Goal: Information Seeking & Learning: Learn about a topic

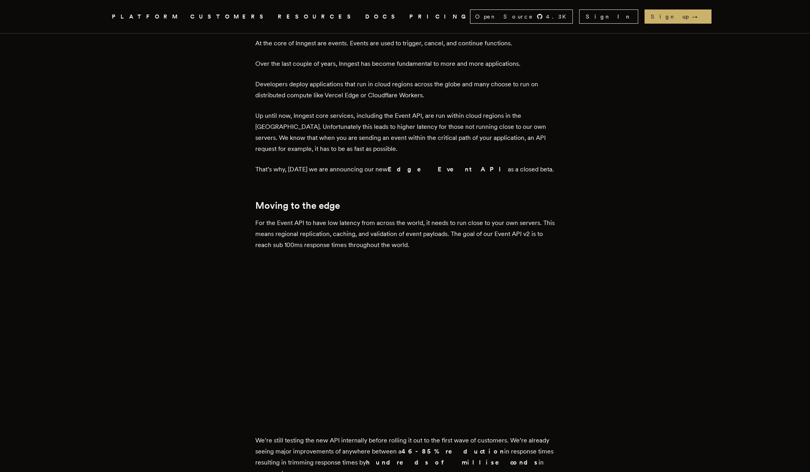
scroll to position [380, 0]
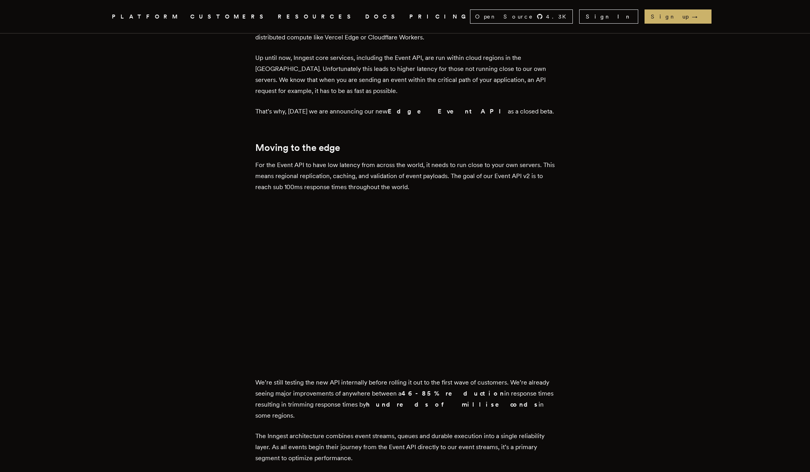
scroll to position [405, 0]
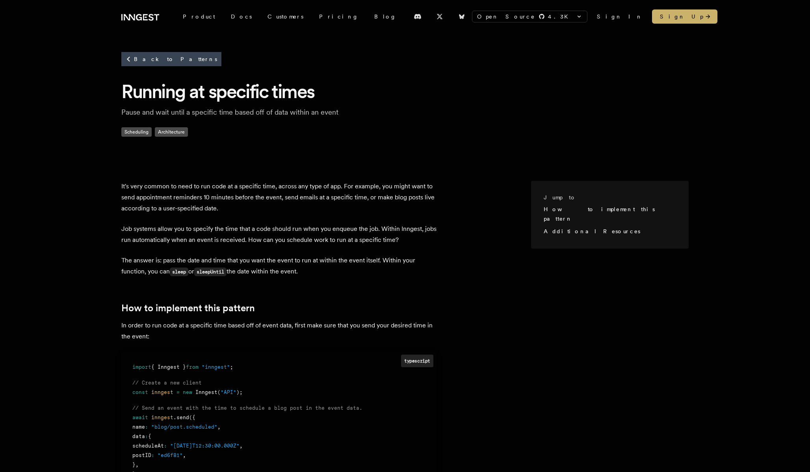
click at [139, 23] on div "Open Source 4.3 K inngest/inngest inngest/inngest-js inngest/inngest-py inngest…" at bounding box center [404, 16] width 567 height 33
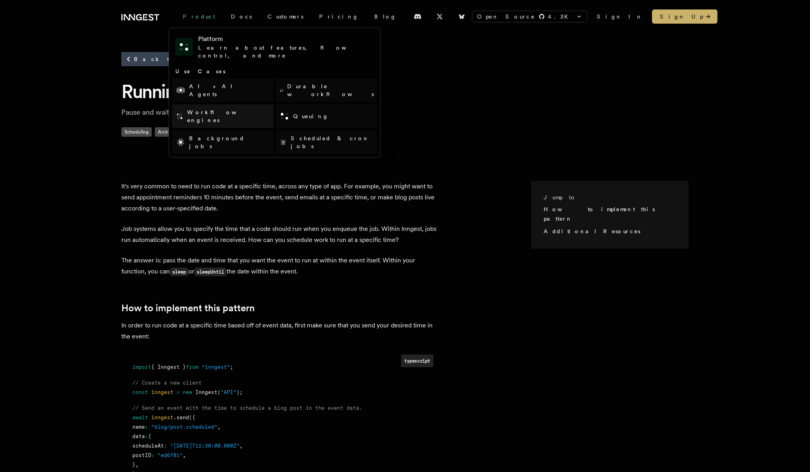
click at [210, 104] on link "Workflow engines" at bounding box center [222, 116] width 101 height 24
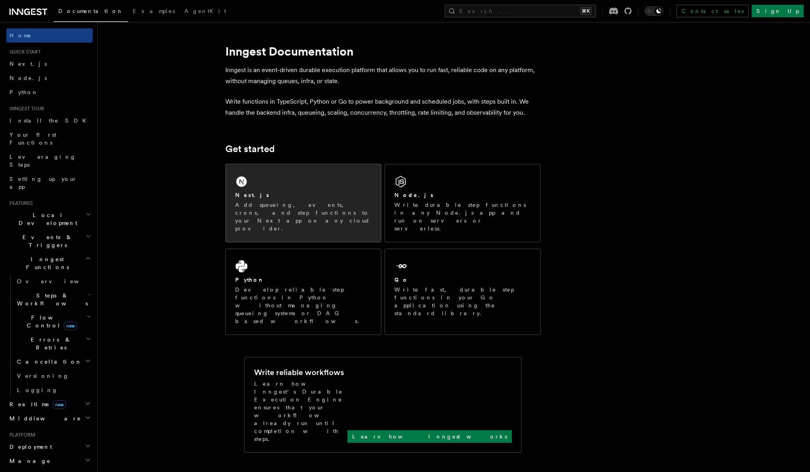
click at [236, 189] on div "Next.js Add queueing, events, crons, and step functions to your Next app on any…" at bounding box center [303, 203] width 155 height 78
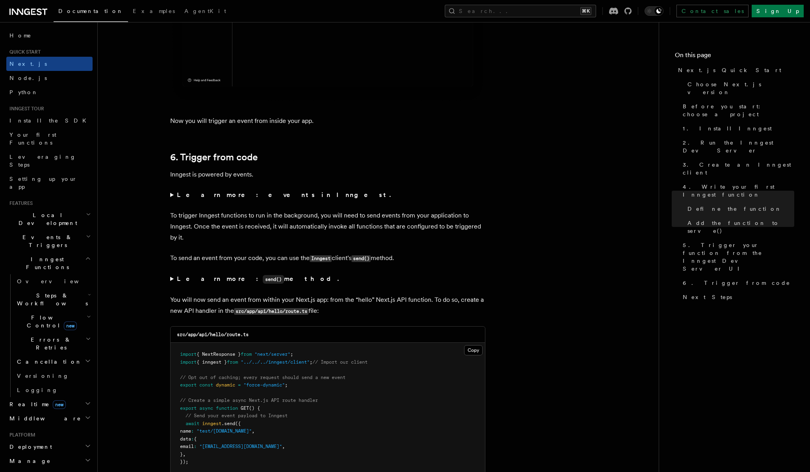
scroll to position [3989, 0]
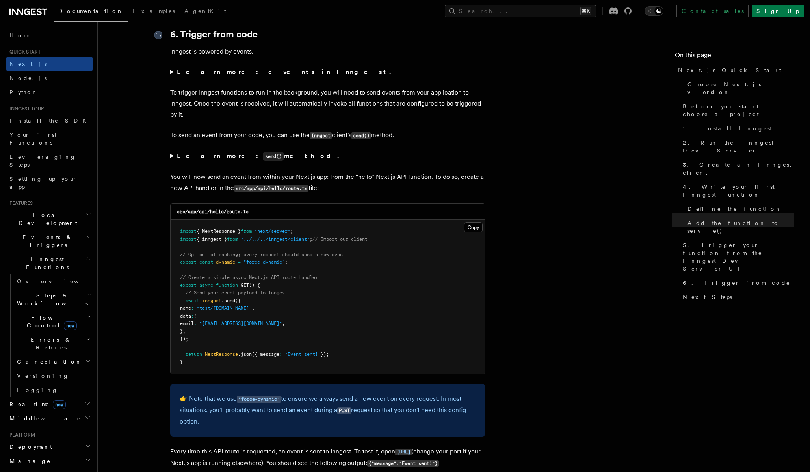
click at [156, 37] on icon at bounding box center [158, 35] width 4 height 4
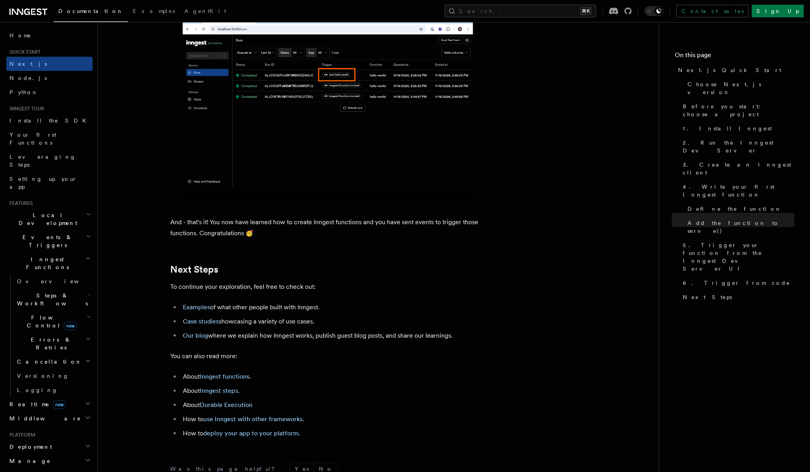
scroll to position [4837, 0]
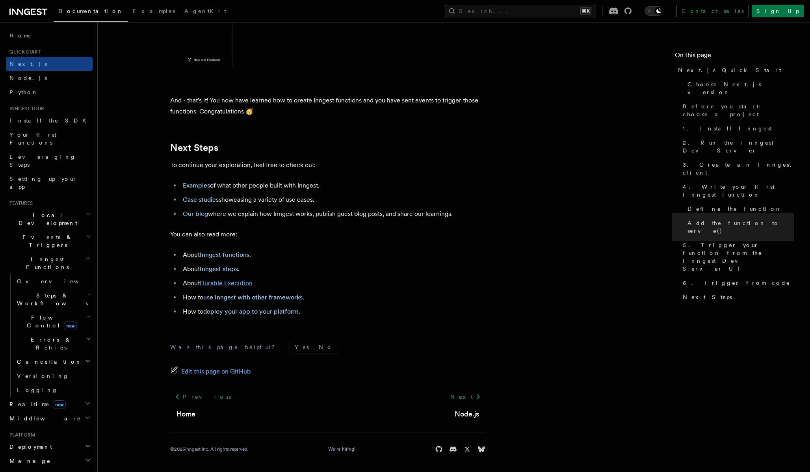
click at [233, 284] on link "Durable Execution" at bounding box center [226, 282] width 53 height 7
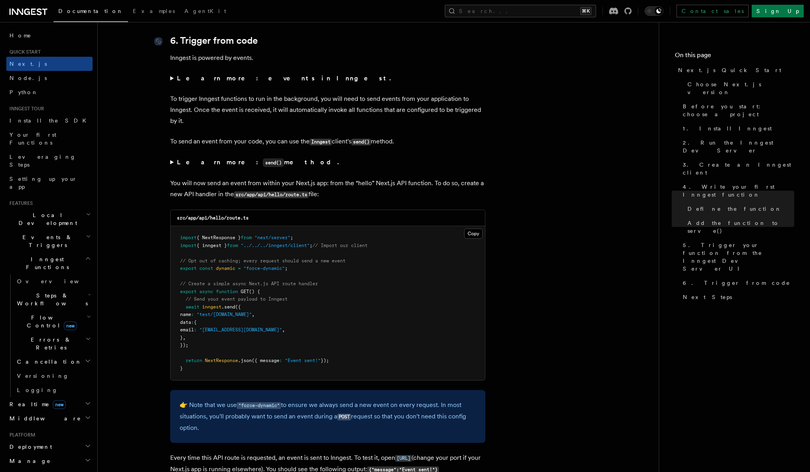
scroll to position [3983, 0]
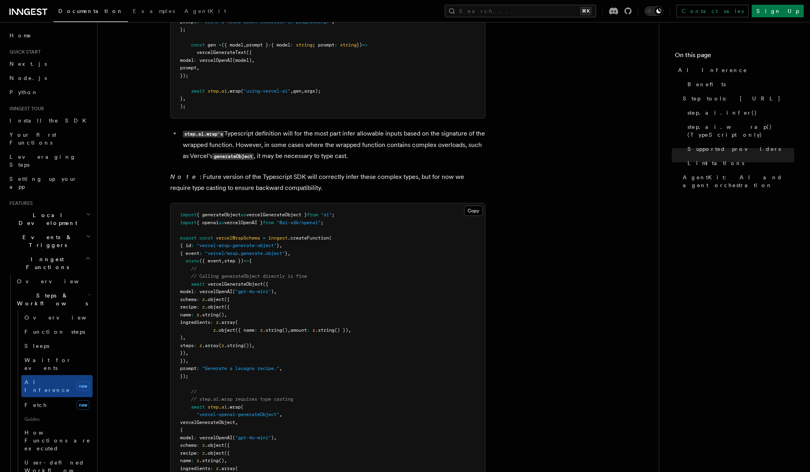
scroll to position [1901, 0]
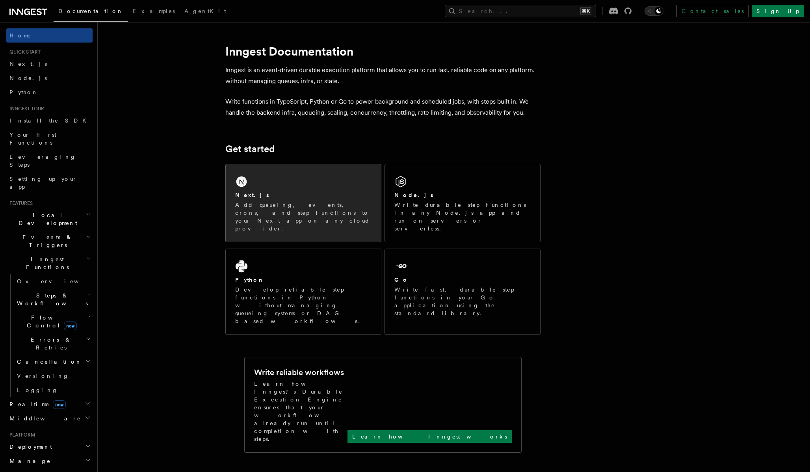
click at [245, 194] on h2 "Next.js" at bounding box center [252, 195] width 34 height 8
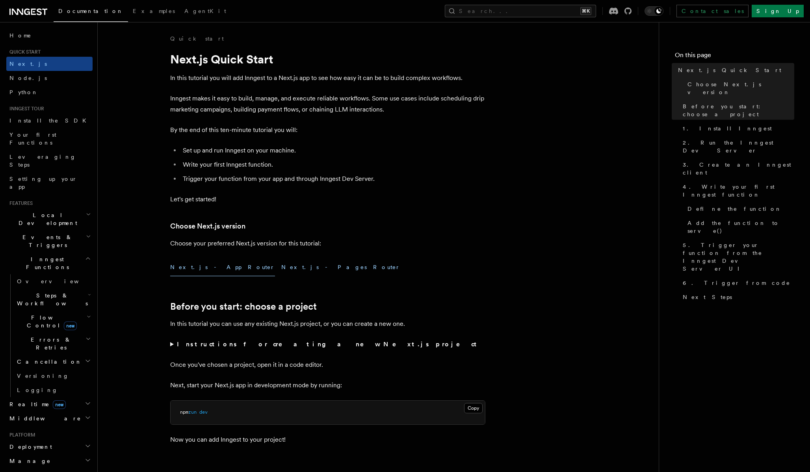
click at [281, 273] on button "Next.js - Pages Router" at bounding box center [340, 267] width 119 height 18
click at [183, 269] on button "Next.js - App Router" at bounding box center [222, 267] width 105 height 18
click at [281, 267] on button "Next.js - Pages Router" at bounding box center [340, 267] width 119 height 18
click at [196, 267] on button "Next.js - App Router" at bounding box center [222, 267] width 105 height 18
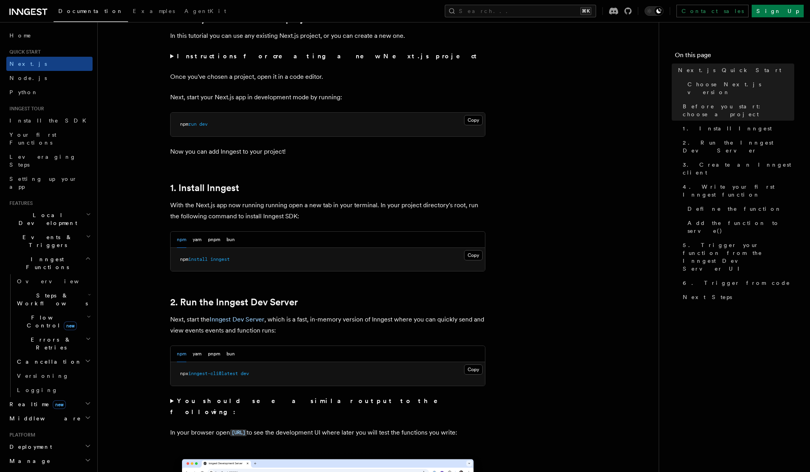
scroll to position [358, 0]
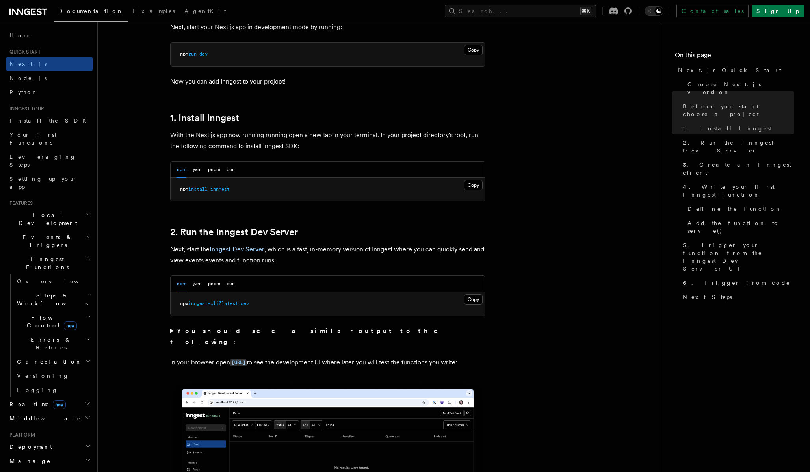
click at [224, 171] on div "npm yarn pnpm bun" at bounding box center [206, 169] width 58 height 16
click at [216, 169] on button "pnpm" at bounding box center [214, 169] width 12 height 16
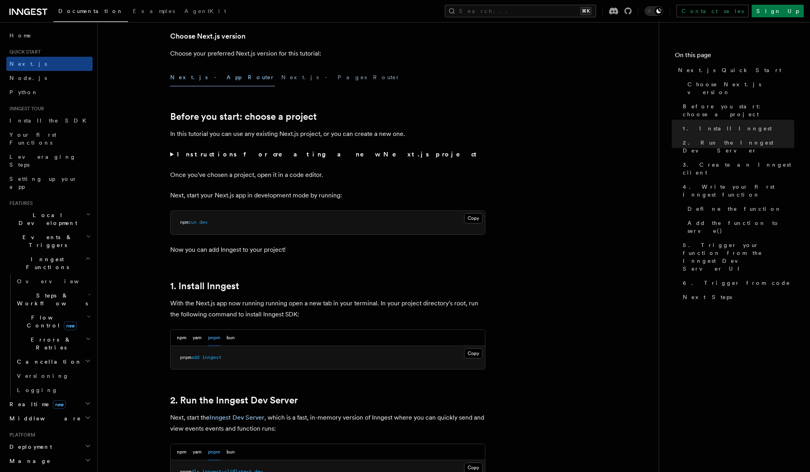
scroll to position [0, 0]
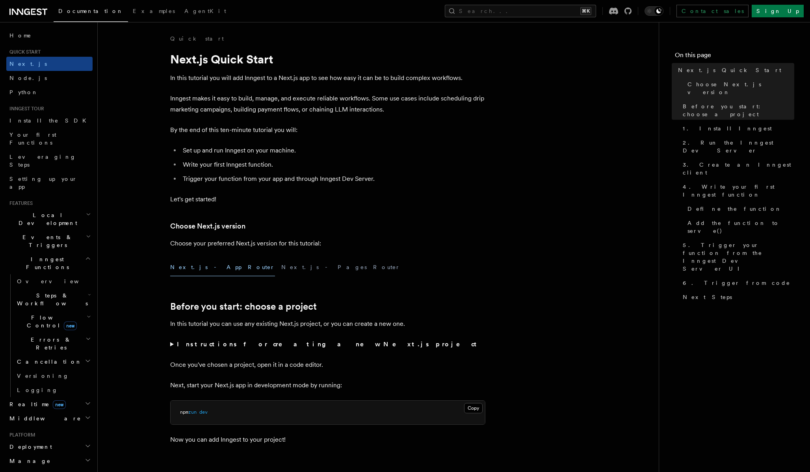
click at [14, 11] on icon at bounding box center [17, 12] width 11 height 6
click at [19, 17] on div "Documentation Examples AgentKit Search... ⌘K Contact sales Sign Up" at bounding box center [405, 11] width 810 height 22
click at [16, 12] on icon at bounding box center [28, 11] width 38 height 9
